Goal: Find specific page/section

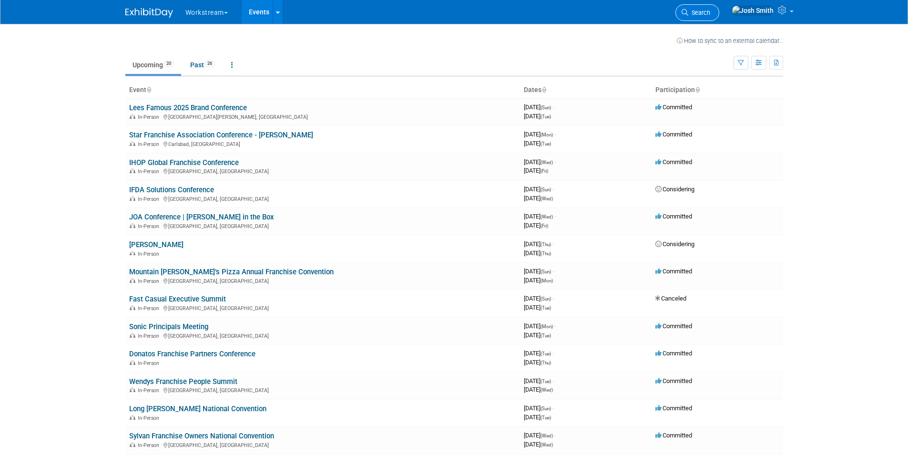
click at [711, 10] on span "Search" at bounding box center [700, 12] width 22 height 7
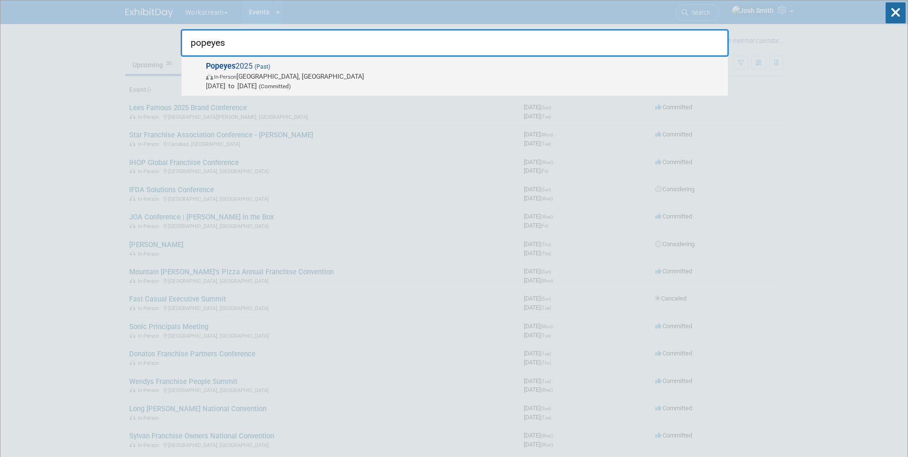
type input "popeyes"
click at [225, 81] on span "In-Person [GEOGRAPHIC_DATA], [GEOGRAPHIC_DATA]" at bounding box center [464, 77] width 517 height 10
